Goal: Task Accomplishment & Management: Complete application form

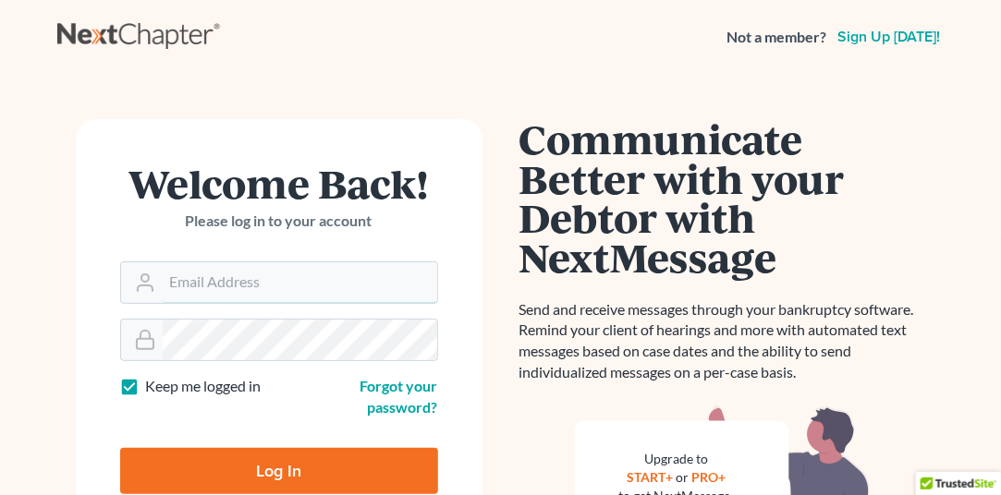
type input "[EMAIL_ADDRESS][DOMAIN_NAME]"
click at [249, 477] on input "Log In" at bounding box center [279, 471] width 318 height 46
type input "Thinking..."
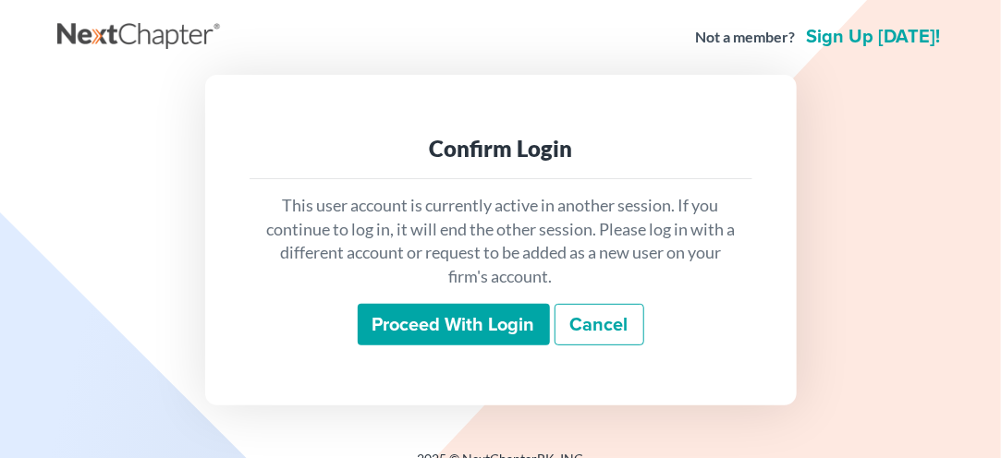
click at [443, 334] on input "Proceed with login" at bounding box center [454, 325] width 192 height 42
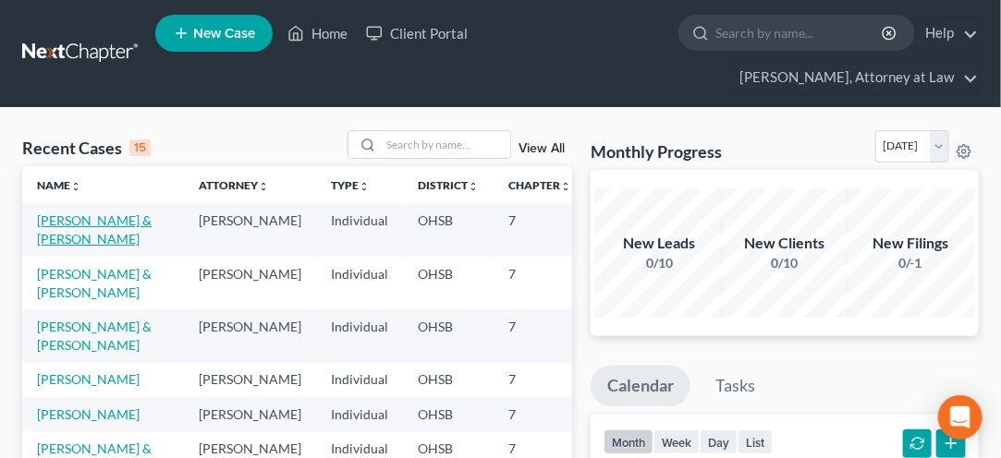
click at [54, 233] on link "Adams, John & Tori" at bounding box center [94, 229] width 115 height 34
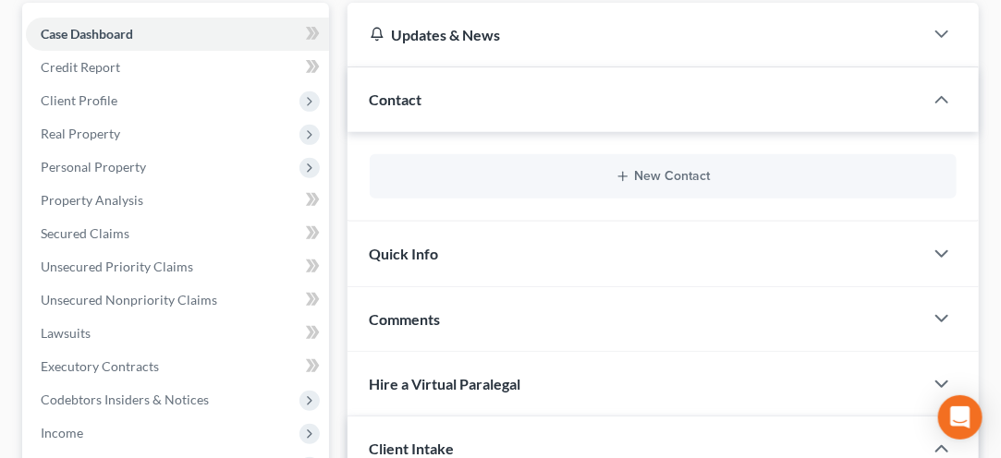
scroll to position [209, 0]
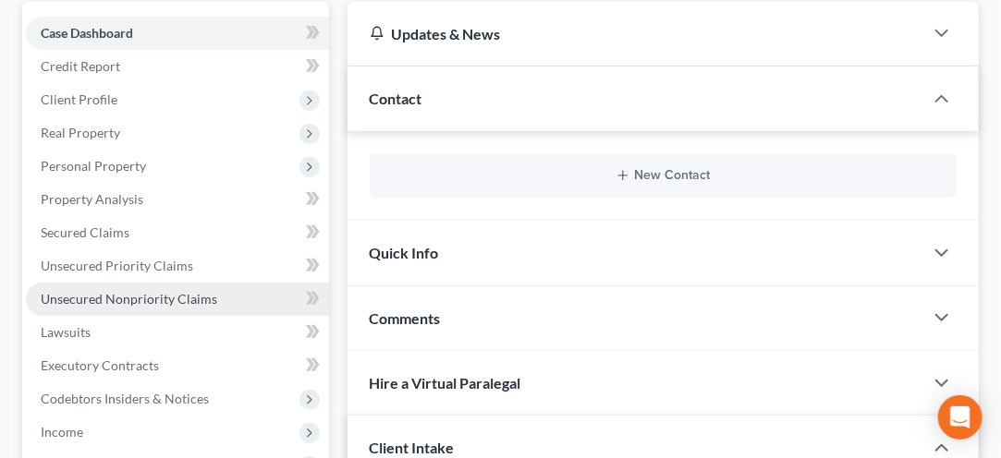
click at [119, 297] on span "Unsecured Nonpriority Claims" at bounding box center [129, 299] width 176 height 16
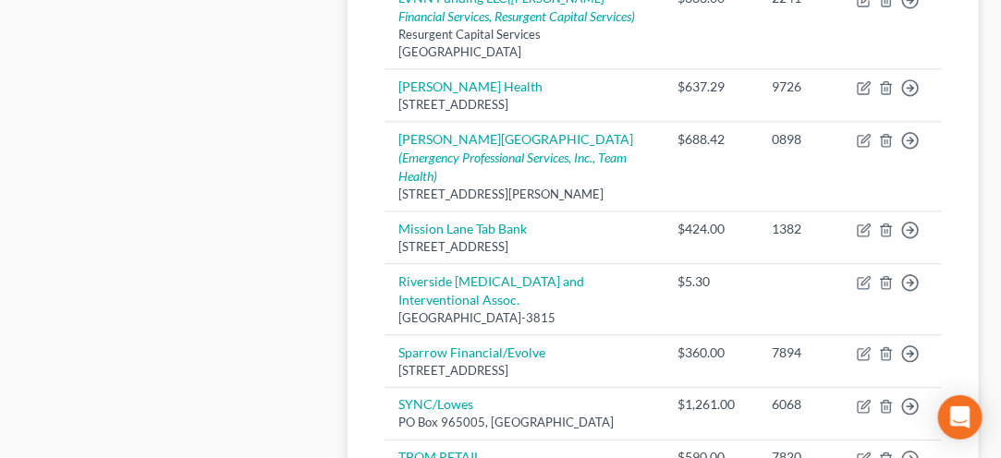
scroll to position [1544, 0]
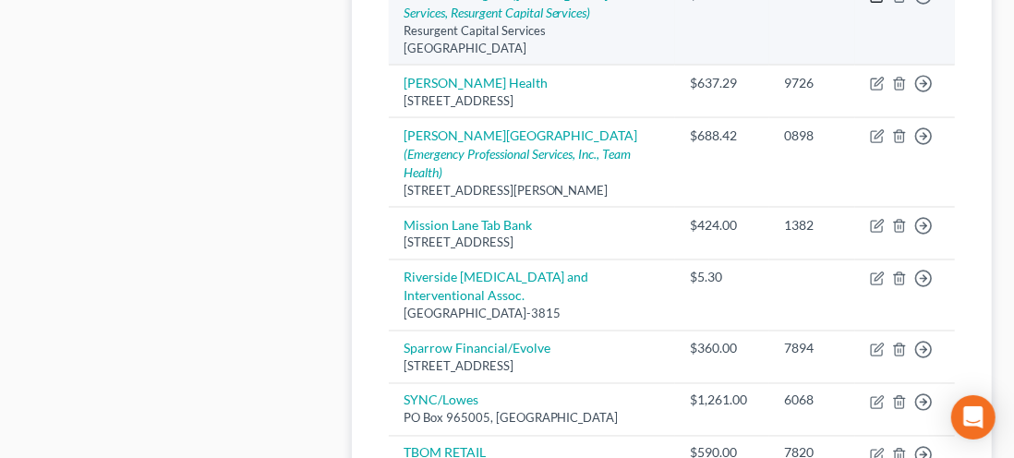
select select "42"
select select "2"
select select "0"
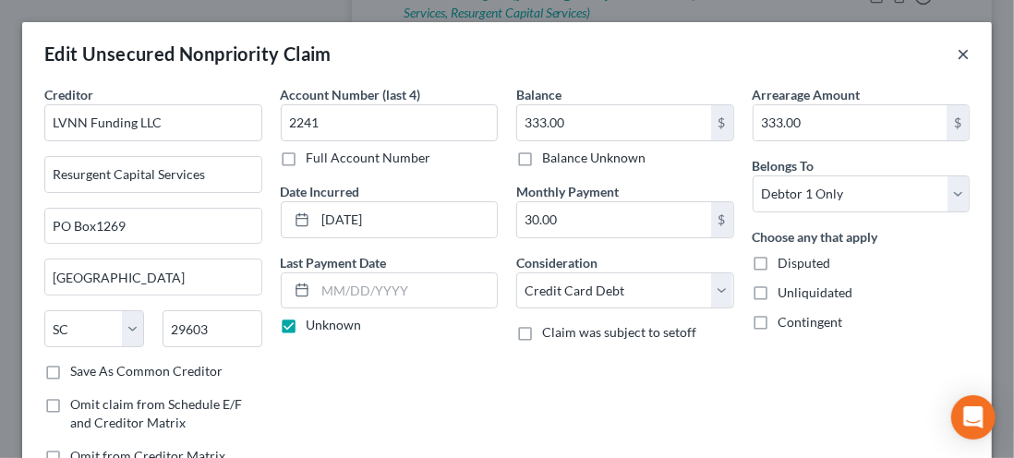
click at [957, 64] on button "×" at bounding box center [963, 53] width 13 height 22
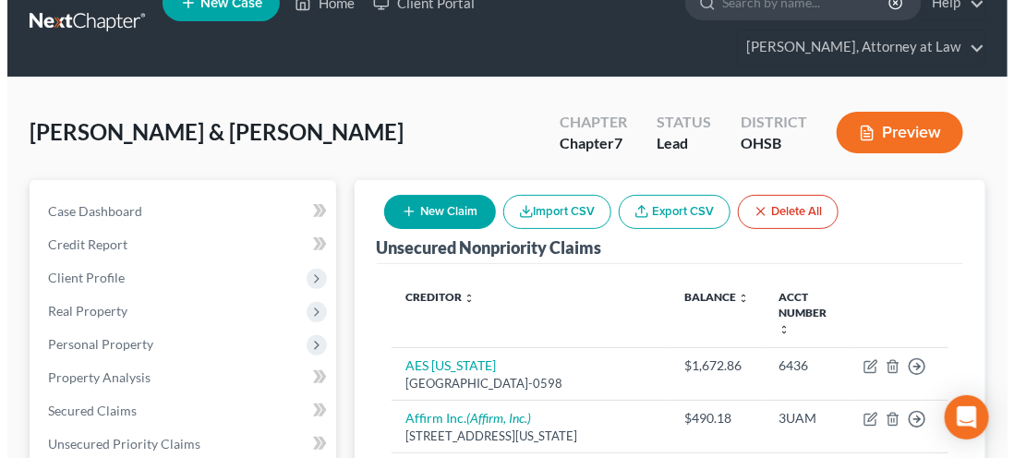
scroll to position [19, 0]
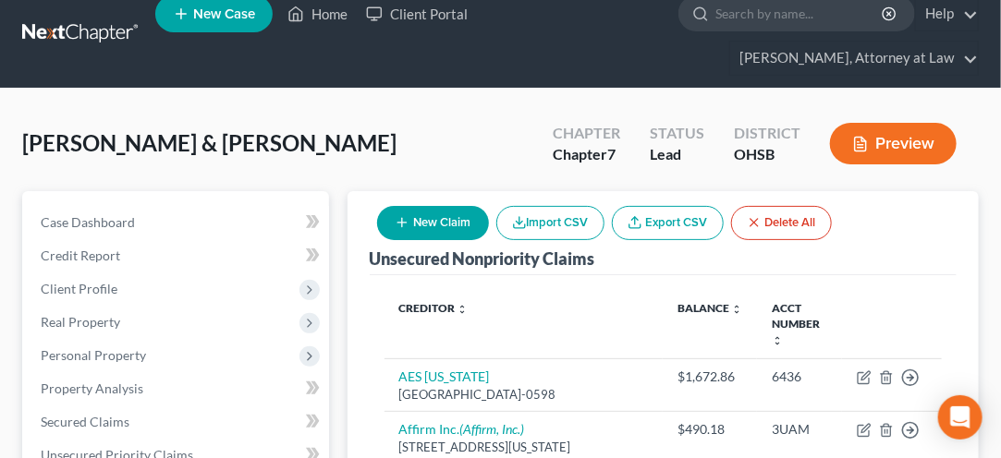
click at [429, 231] on button "New Claim" at bounding box center [433, 223] width 112 height 34
select select "2"
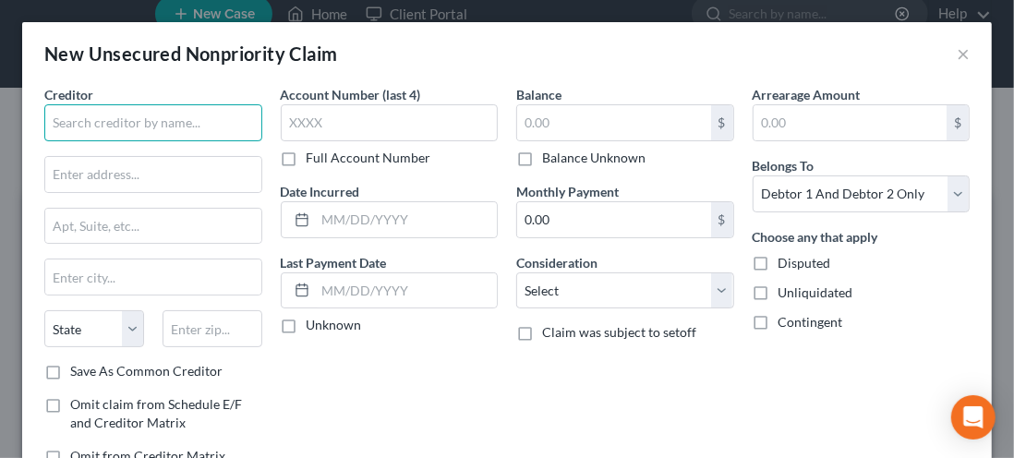
click at [100, 126] on input "text" at bounding box center [153, 122] width 218 height 37
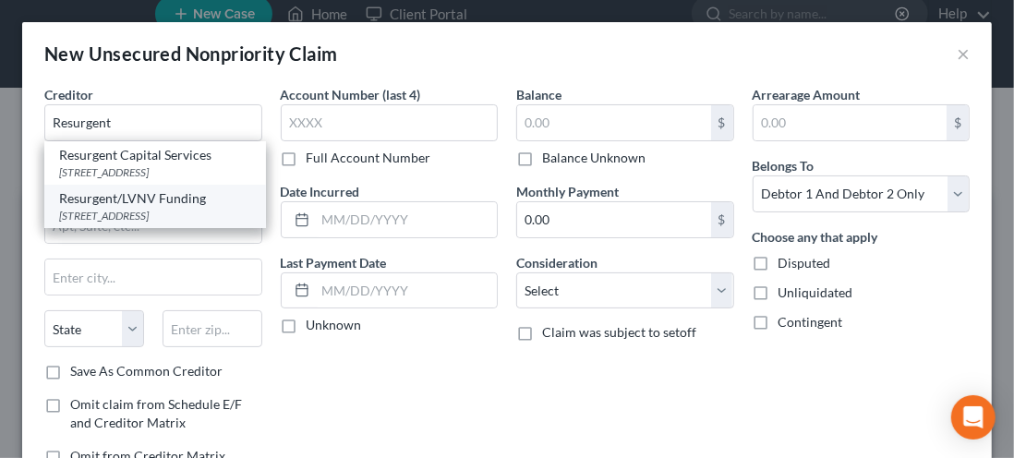
click at [134, 224] on div "PO Box 1269, Greenville, SC 29602" at bounding box center [155, 216] width 192 height 16
type input "Resurgent/LVNV Funding"
type input "PO Box 1269"
type input "Greenville"
select select "42"
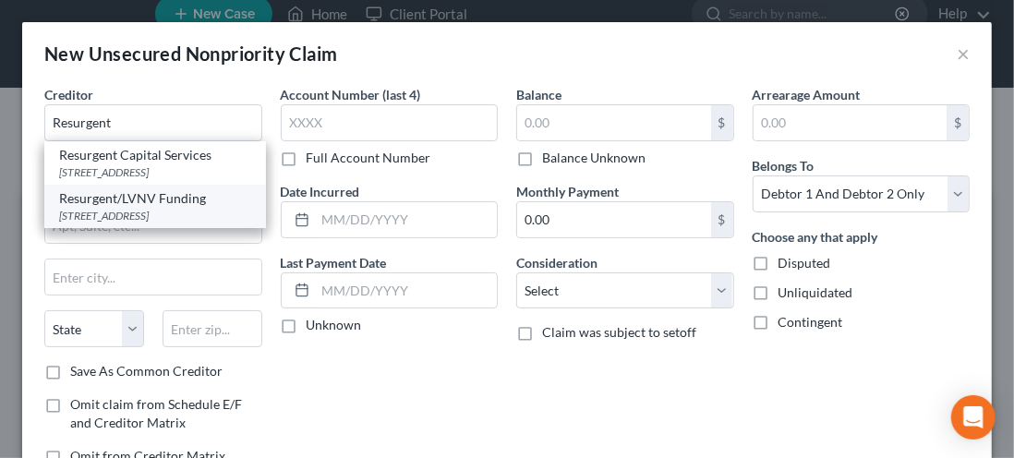
type input "29602"
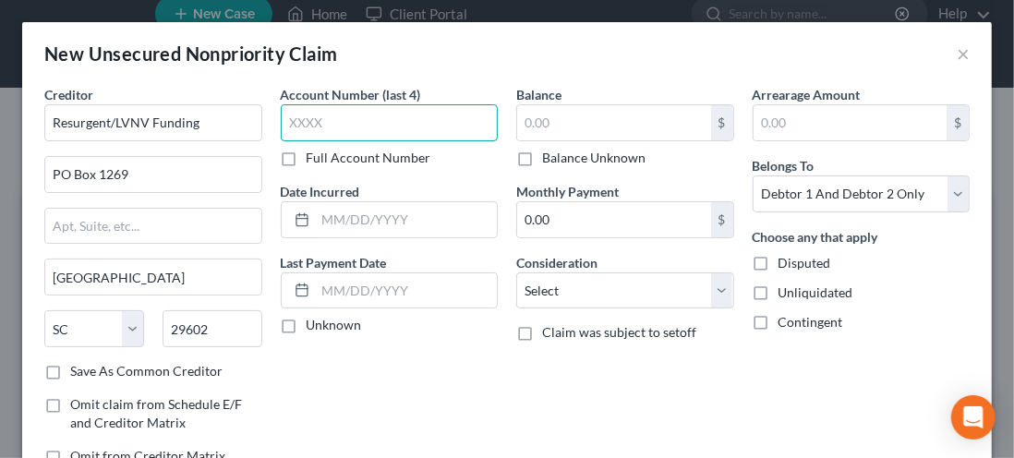
click at [320, 128] on input "text" at bounding box center [390, 122] width 218 height 37
type input "2824"
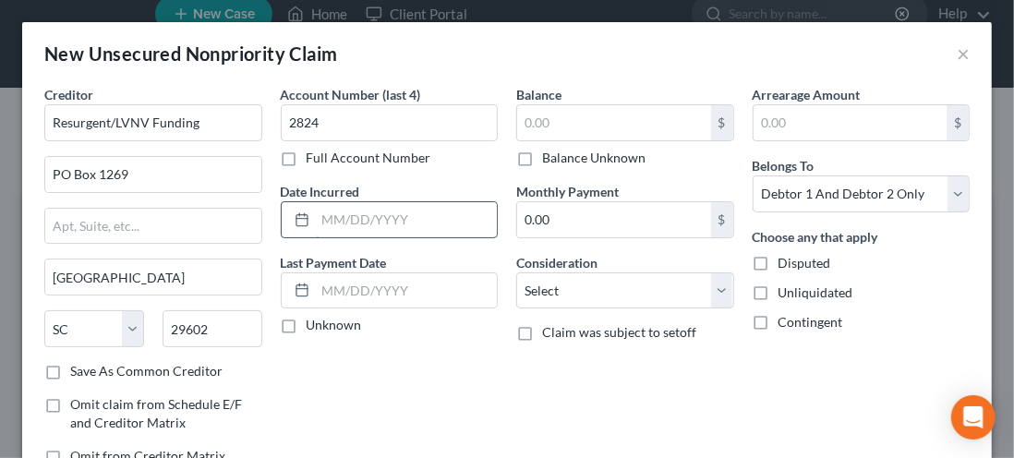
click at [318, 223] on input "text" at bounding box center [407, 219] width 182 height 35
type input "08/01/2023"
click at [307, 329] on label "Unknown" at bounding box center [334, 325] width 55 height 18
click at [314, 328] on input "Unknown" at bounding box center [320, 322] width 12 height 12
checkbox input "true"
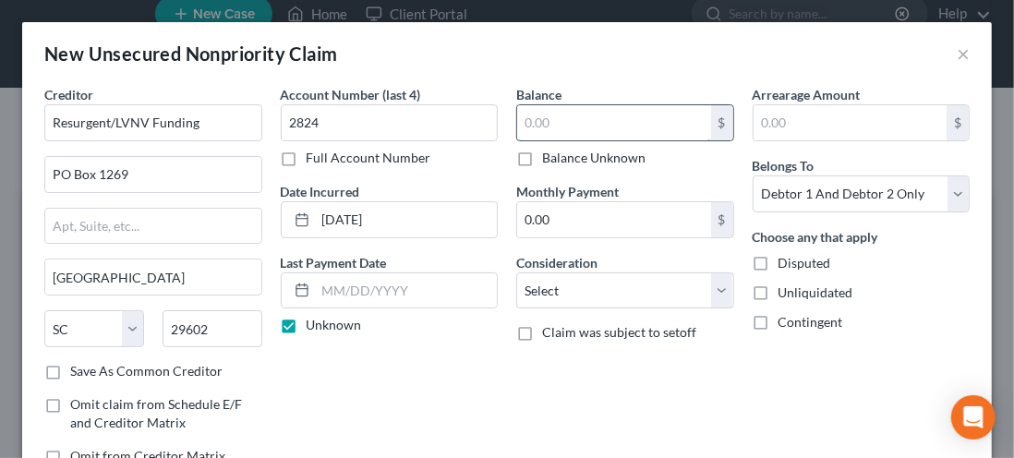
click at [556, 119] on input "text" at bounding box center [614, 122] width 194 height 35
type input "1,458.00"
click at [788, 117] on input "text" at bounding box center [851, 122] width 194 height 35
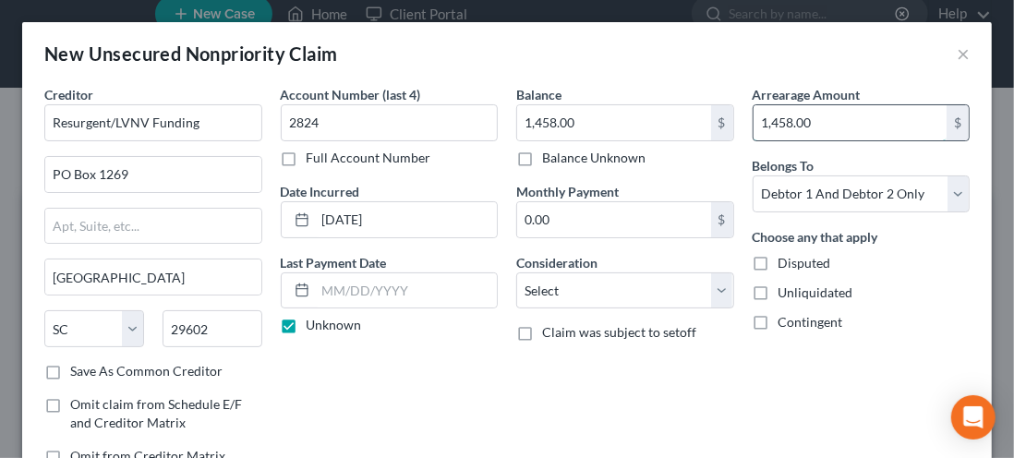
type input "1,458.00"
click at [946, 207] on select "Select Debtor 1 Only Debtor 2 Only Debtor 1 And Debtor 2 Only At Least One Of T…" at bounding box center [862, 194] width 218 height 37
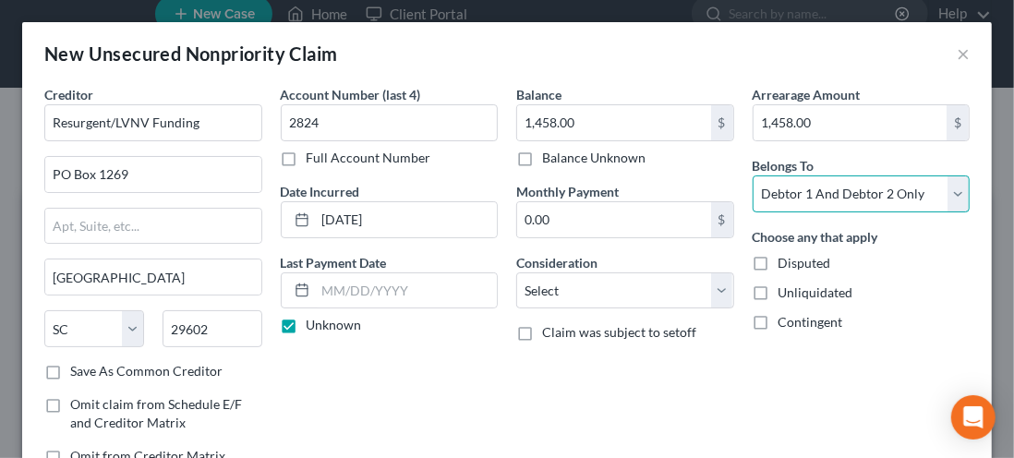
select select "1"
click at [753, 176] on select "Select Debtor 1 Only Debtor 2 Only Debtor 1 And Debtor 2 Only At Least One Of T…" at bounding box center [862, 194] width 218 height 37
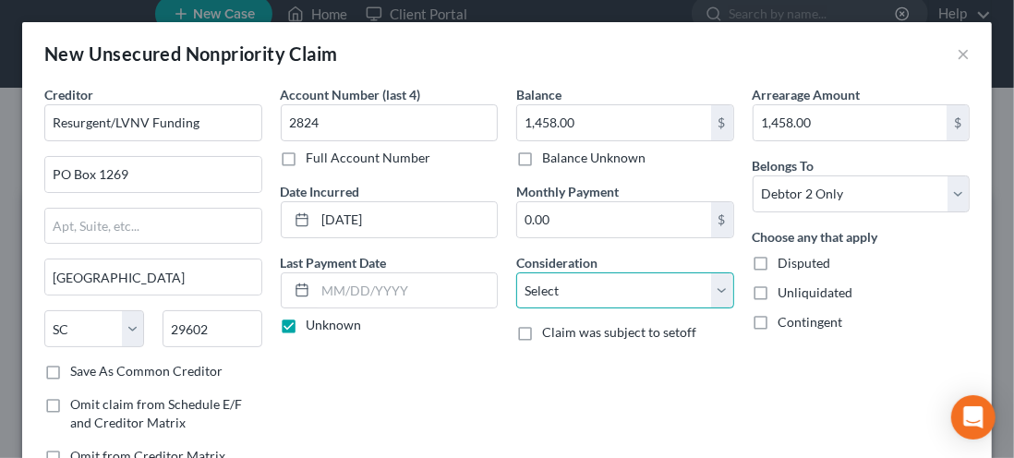
click at [557, 292] on select "Select Cable / Satellite Services Collection Agency Credit Card Debt Debt Couns…" at bounding box center [625, 291] width 218 height 37
select select "2"
click at [516, 273] on select "Select Cable / Satellite Services Collection Agency Credit Card Debt Debt Couns…" at bounding box center [625, 291] width 218 height 37
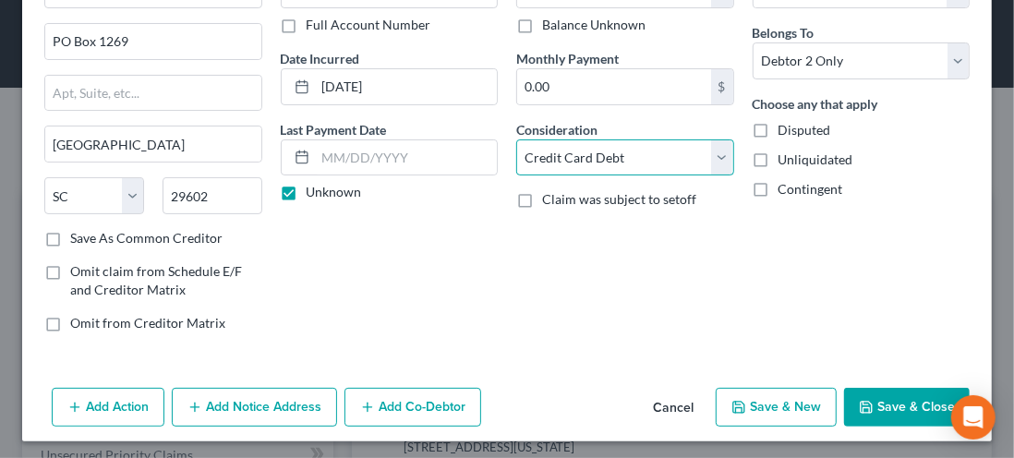
scroll to position [134, 0]
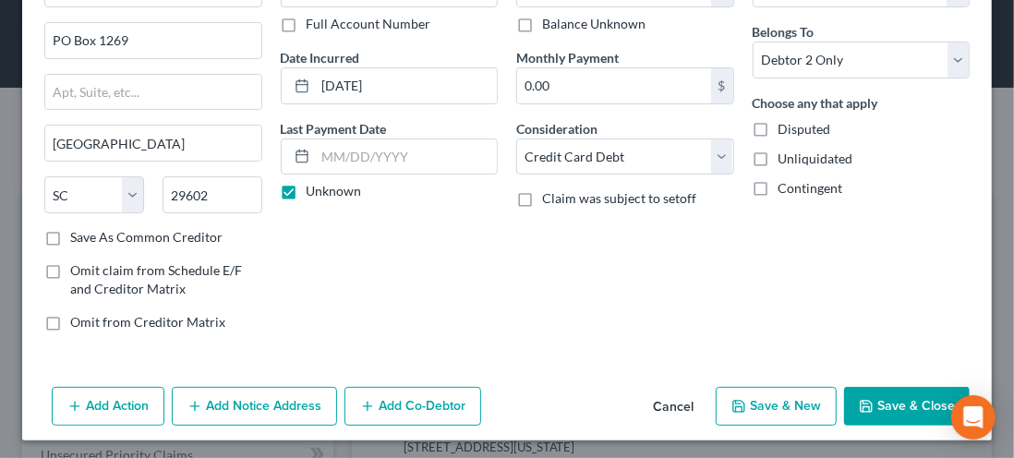
click at [757, 401] on button "Save & New" at bounding box center [776, 406] width 121 height 39
select select "2"
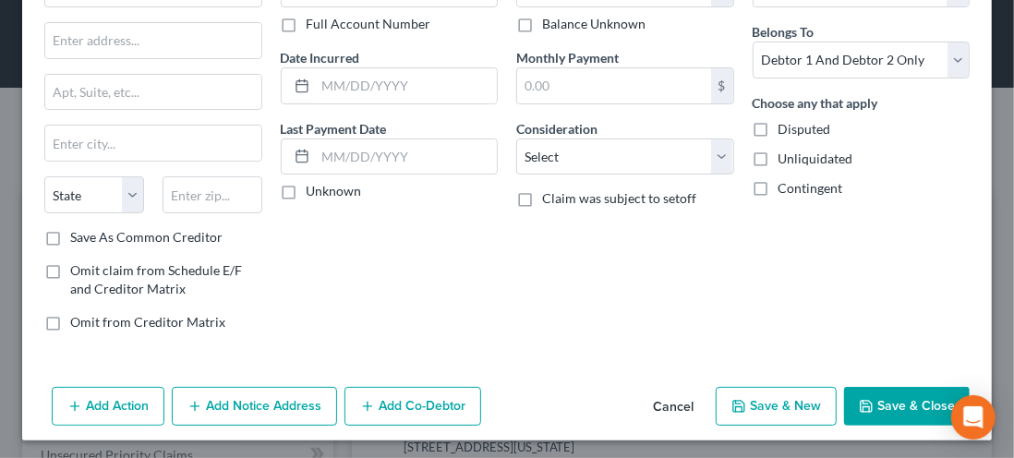
click at [886, 408] on button "Save & Close" at bounding box center [907, 406] width 126 height 39
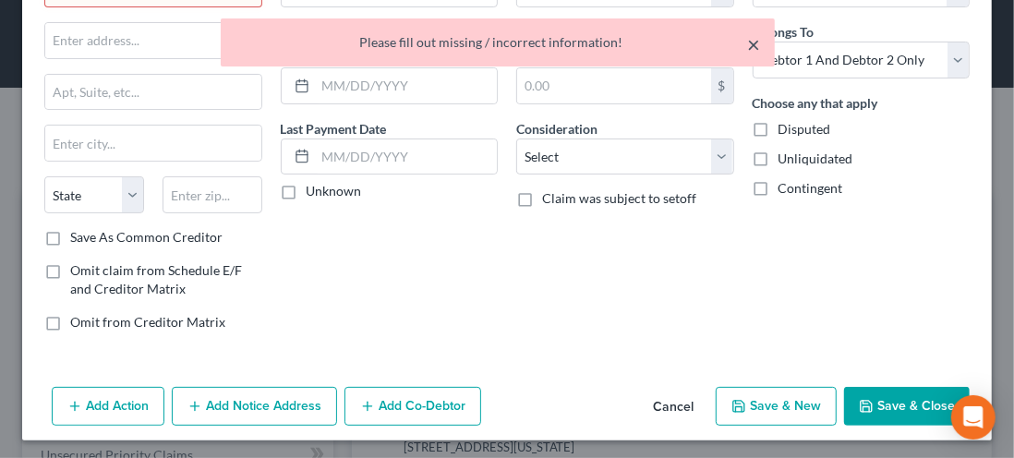
click at [757, 41] on button "×" at bounding box center [753, 44] width 13 height 22
